Goal: Transaction & Acquisition: Purchase product/service

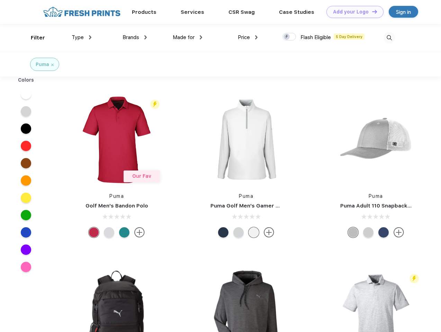
click at [352, 12] on link "Add your Logo Design Tool" at bounding box center [354, 12] width 57 height 12
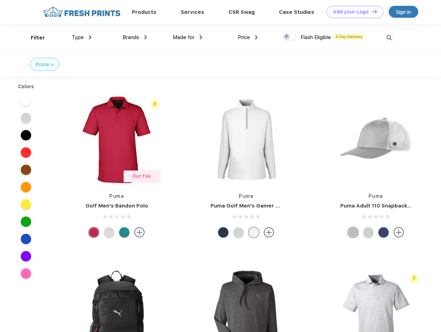
click at [0, 0] on div "Design Tool" at bounding box center [0, 0] width 0 height 0
click at [371, 11] on link "Add your Logo Design Tool" at bounding box center [354, 12] width 57 height 12
click at [33, 38] on div "Filter" at bounding box center [38, 38] width 14 height 8
click at [82, 37] on span "Type" at bounding box center [78, 37] width 12 height 6
click at [135, 37] on span "Brands" at bounding box center [130, 37] width 17 height 6
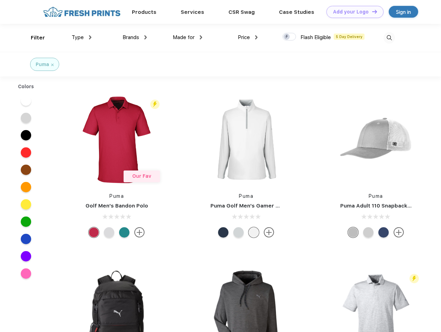
click at [187, 37] on span "Made for" at bounding box center [184, 37] width 22 height 6
click at [248, 37] on span "Price" at bounding box center [244, 37] width 12 height 6
click at [289, 37] on div at bounding box center [288, 37] width 13 height 8
click at [287, 37] on input "checkbox" at bounding box center [284, 35] width 4 height 4
click at [389, 38] on img at bounding box center [388, 37] width 11 height 11
